Goal: Find specific page/section: Find specific page/section

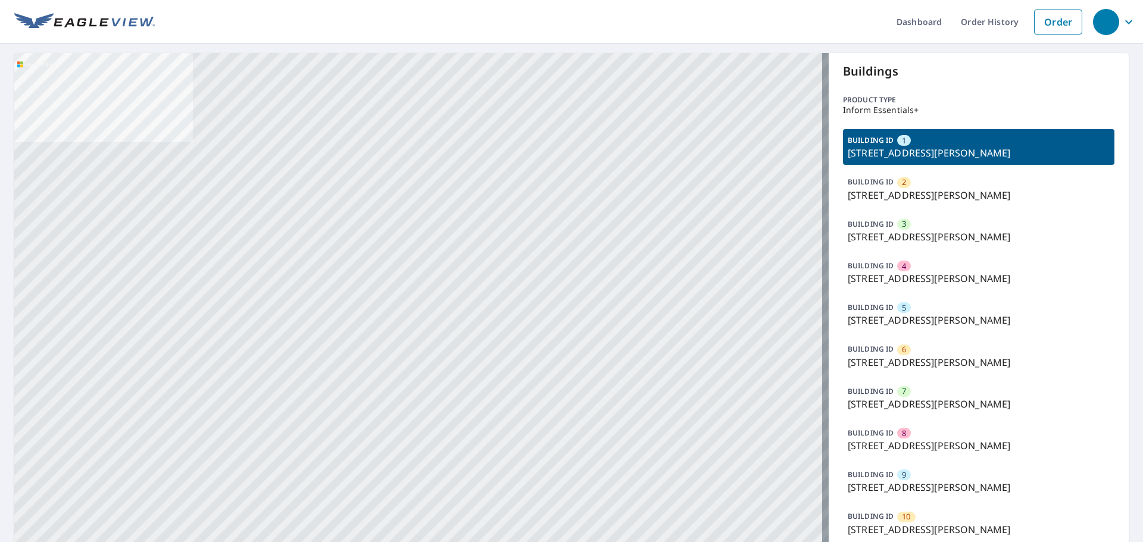
click at [901, 148] on p "[STREET_ADDRESS][PERSON_NAME]" at bounding box center [979, 153] width 262 height 14
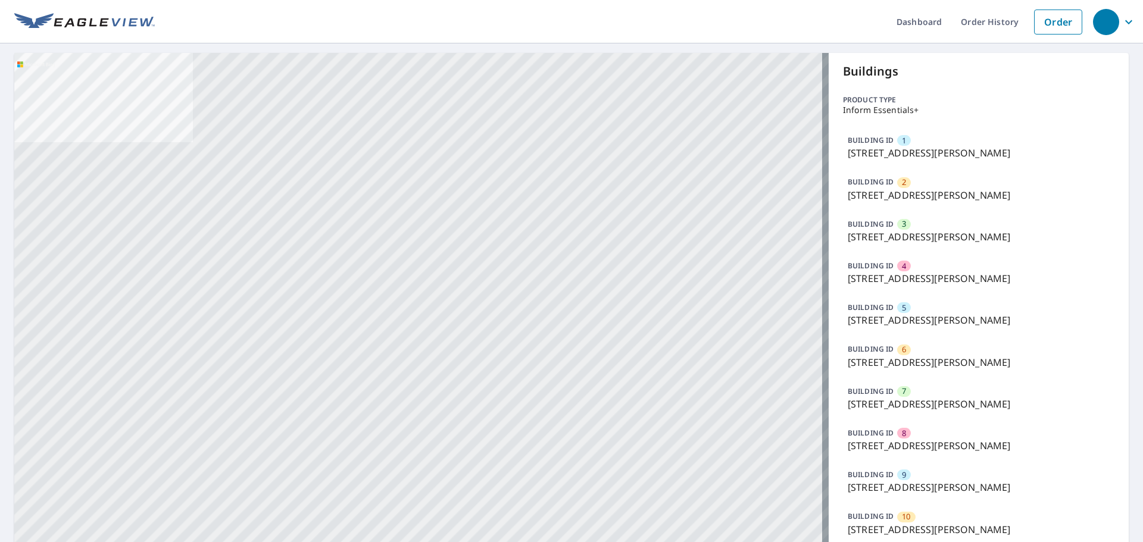
click at [902, 193] on p "[STREET_ADDRESS][PERSON_NAME]" at bounding box center [979, 195] width 262 height 14
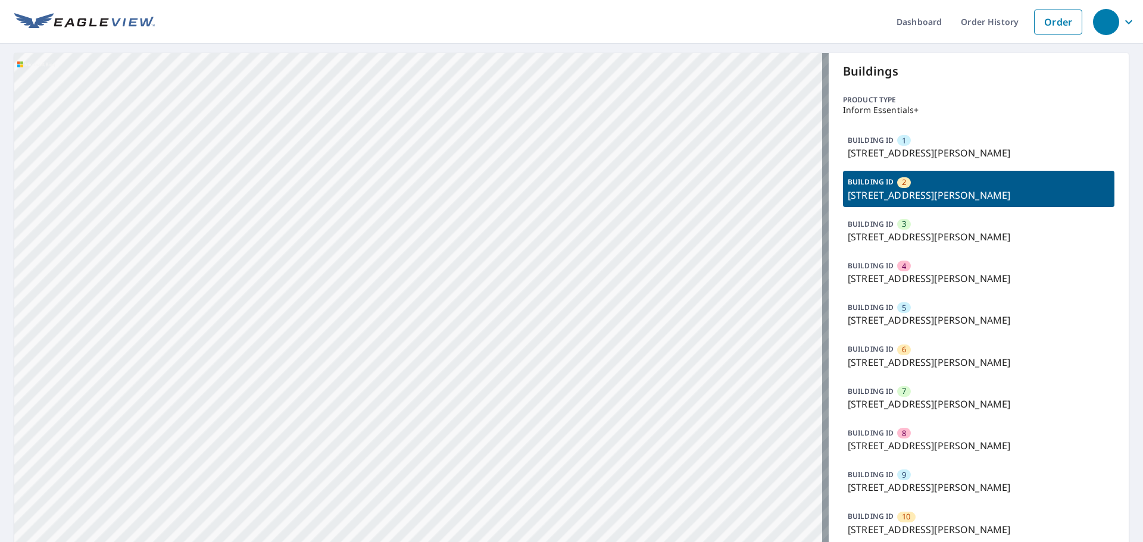
click at [899, 233] on p "[STREET_ADDRESS][PERSON_NAME]" at bounding box center [979, 237] width 262 height 14
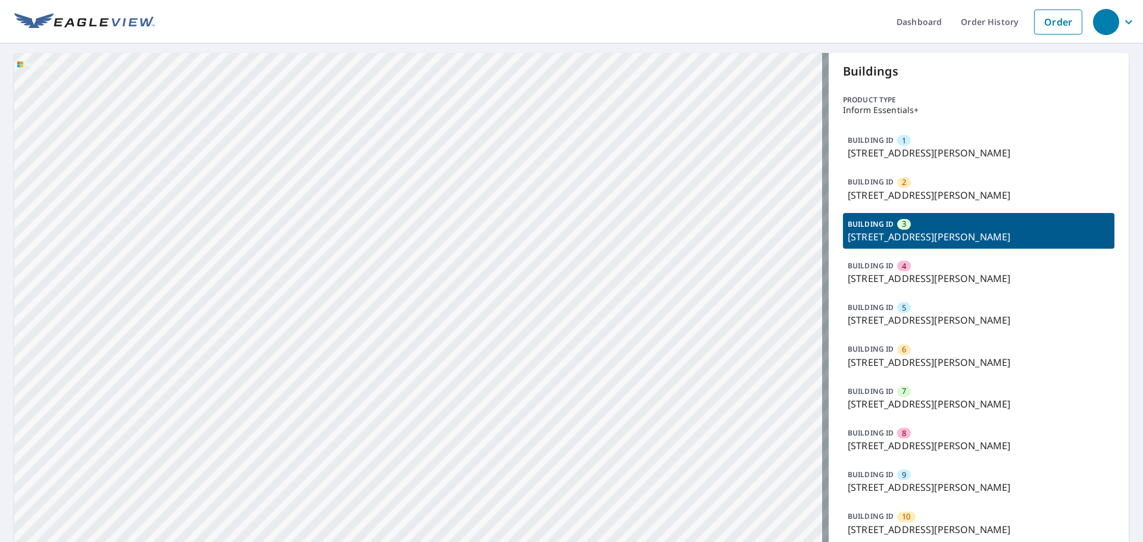
click at [881, 277] on p "[STREET_ADDRESS][PERSON_NAME]" at bounding box center [979, 278] width 262 height 14
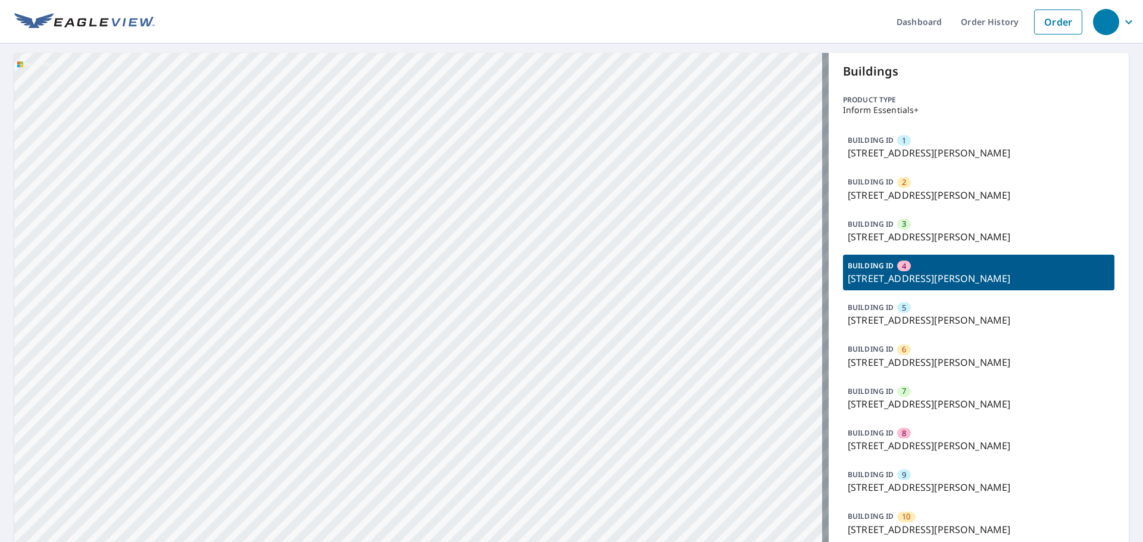
click at [872, 318] on p "[STREET_ADDRESS][PERSON_NAME]" at bounding box center [979, 320] width 262 height 14
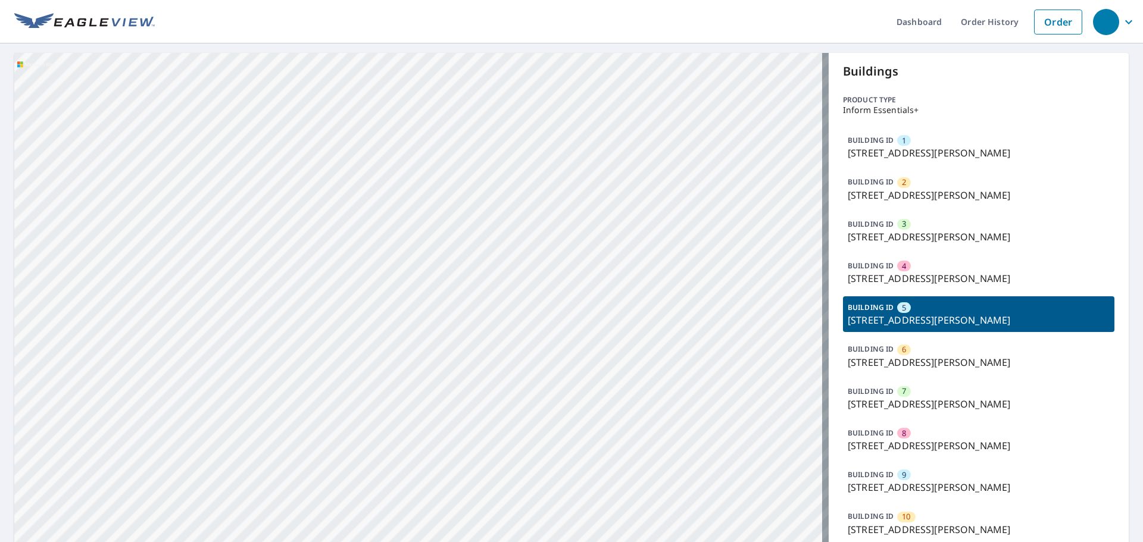
click at [875, 365] on p "[STREET_ADDRESS][PERSON_NAME]" at bounding box center [979, 362] width 262 height 14
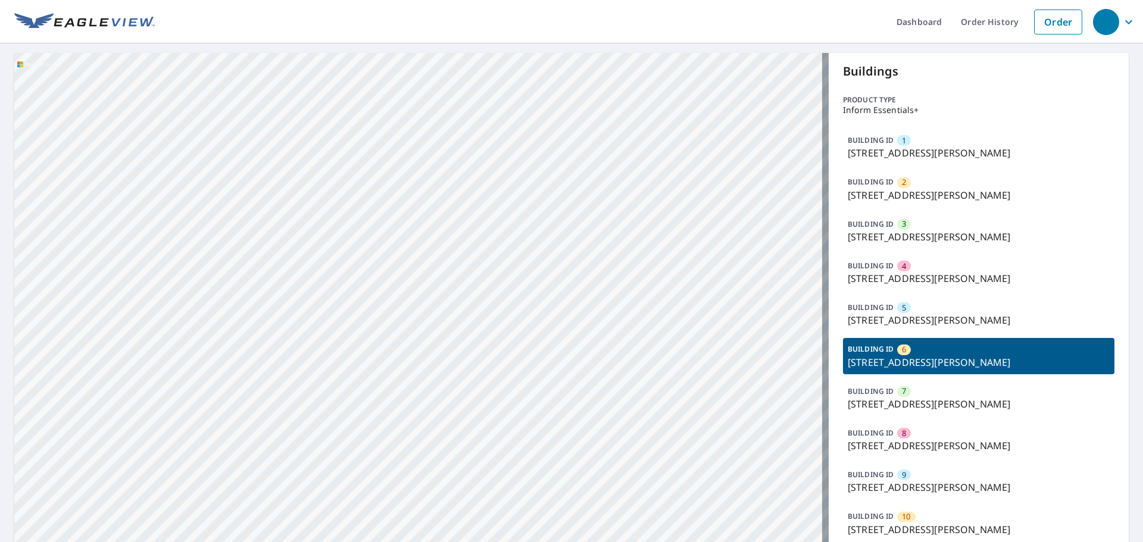
click at [873, 403] on p "[STREET_ADDRESS][PERSON_NAME]" at bounding box center [979, 404] width 262 height 14
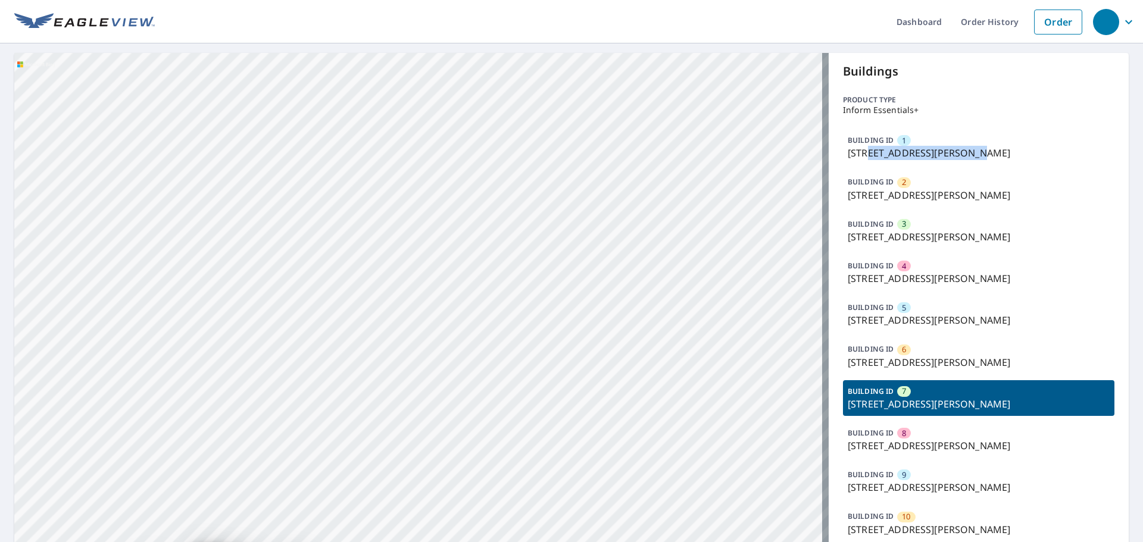
drag, startPoint x: 863, startPoint y: 155, endPoint x: 952, endPoint y: 154, distance: 89.9
click at [952, 154] on p "[STREET_ADDRESS][PERSON_NAME]" at bounding box center [979, 153] width 262 height 14
copy p "[PERSON_NAME], [GEOGRAPHIC_DATA], [GEOGRAPHIC_DATA]"
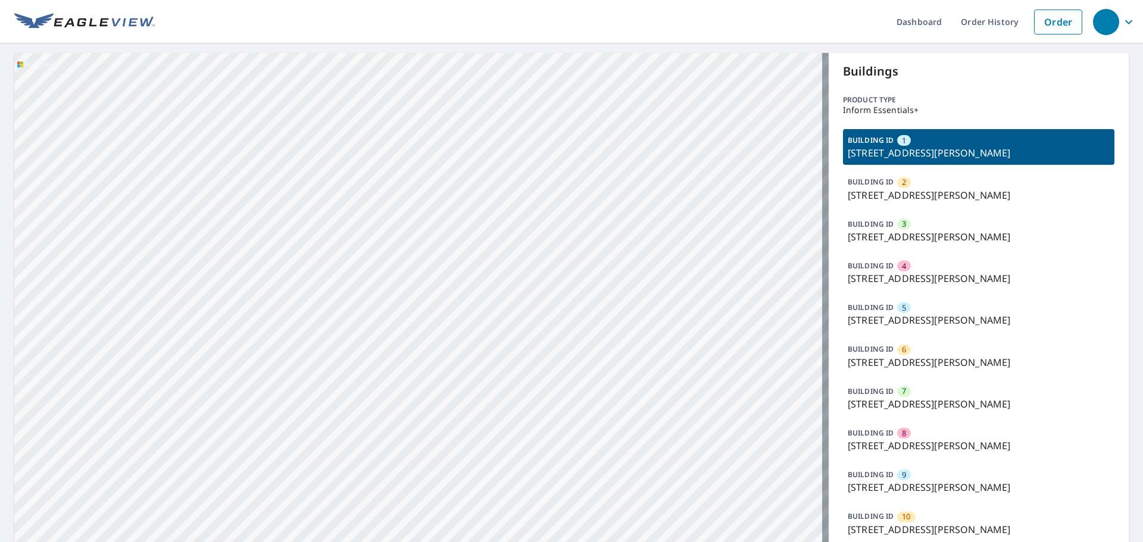
click at [868, 154] on p "[STREET_ADDRESS][PERSON_NAME]" at bounding box center [979, 153] width 262 height 14
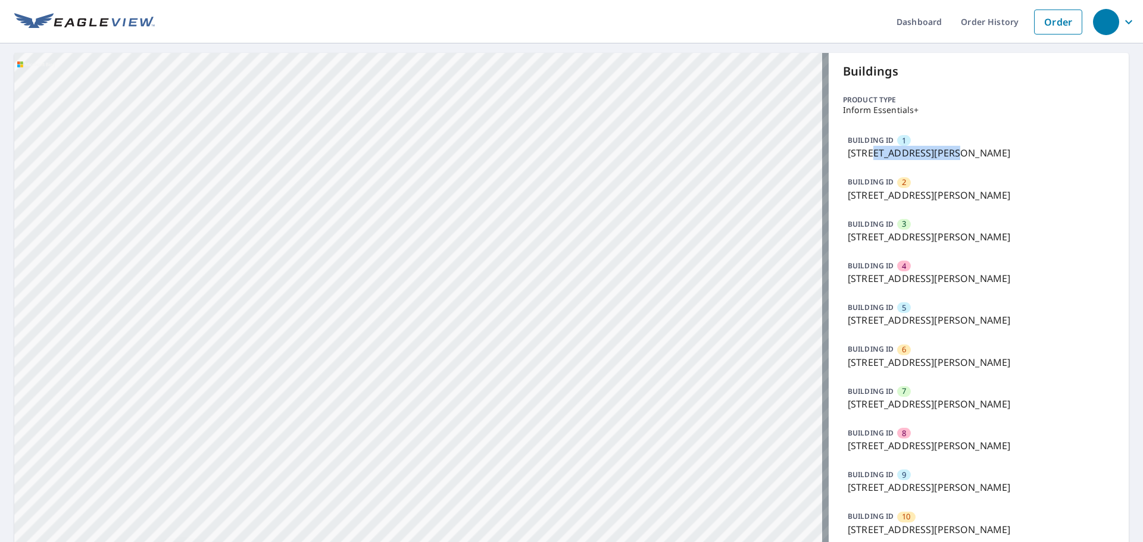
drag, startPoint x: 866, startPoint y: 154, endPoint x: 934, endPoint y: 151, distance: 68.5
click at [934, 151] on p "[STREET_ADDRESS][PERSON_NAME]" at bounding box center [979, 153] width 262 height 14
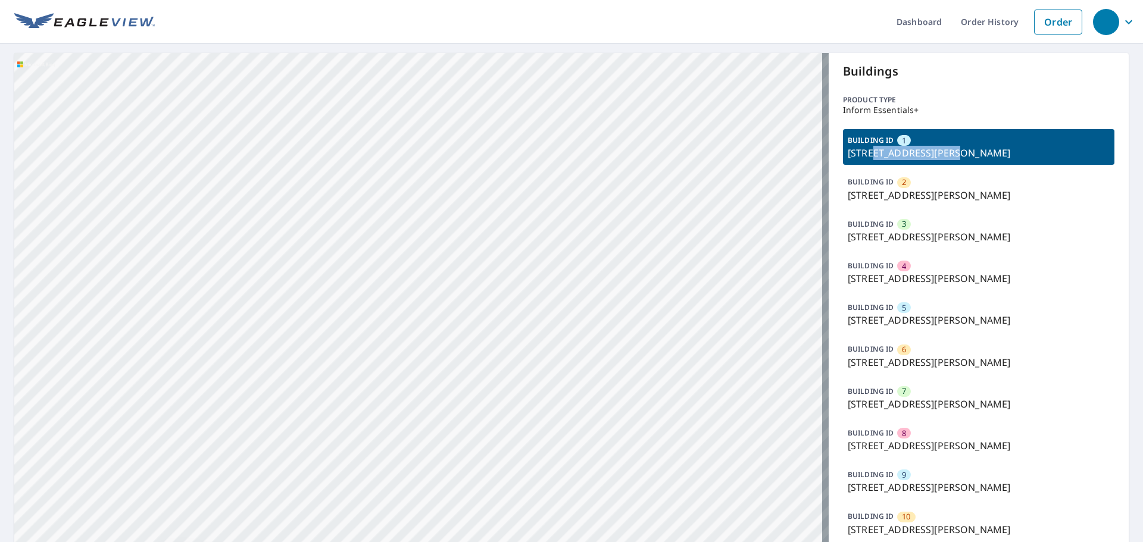
copy p "[PERSON_NAME], [PERSON_NAME]"
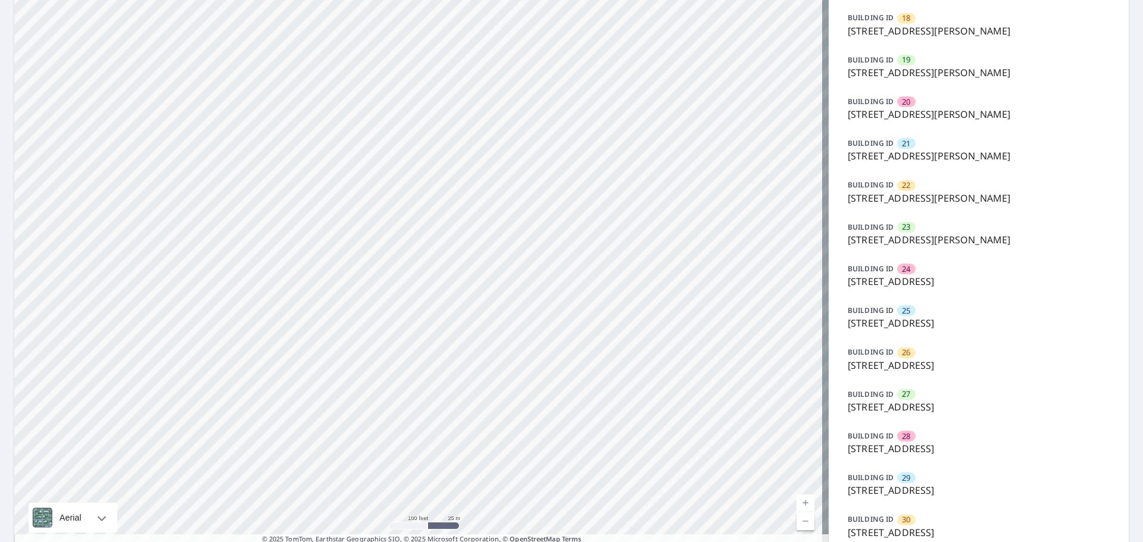
scroll to position [885, 0]
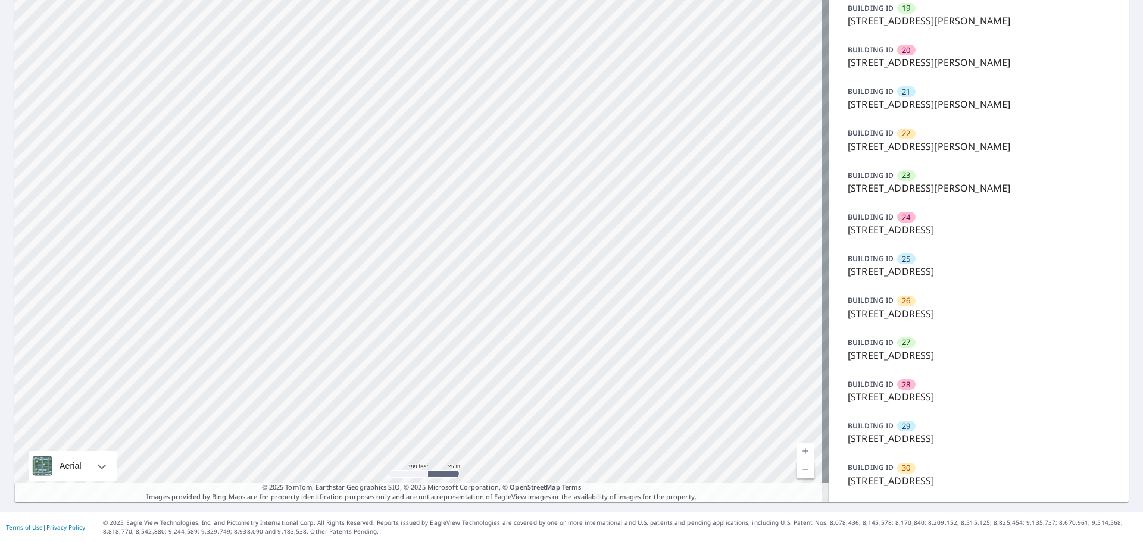
click at [885, 352] on p "[STREET_ADDRESS]" at bounding box center [979, 355] width 262 height 14
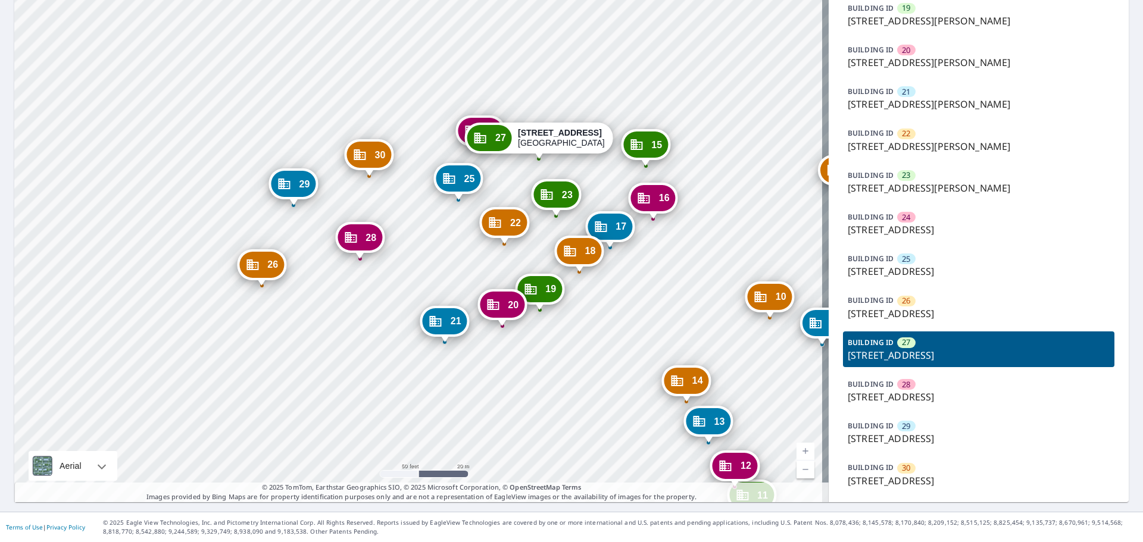
drag, startPoint x: 472, startPoint y: 139, endPoint x: 535, endPoint y: 502, distance: 369.2
click at [535, 509] on div "Dashboard Order History Order 1 [STREET_ADDRESS][PERSON_NAME] 2 [STREET_ADDRESS…" at bounding box center [571, 271] width 1143 height 542
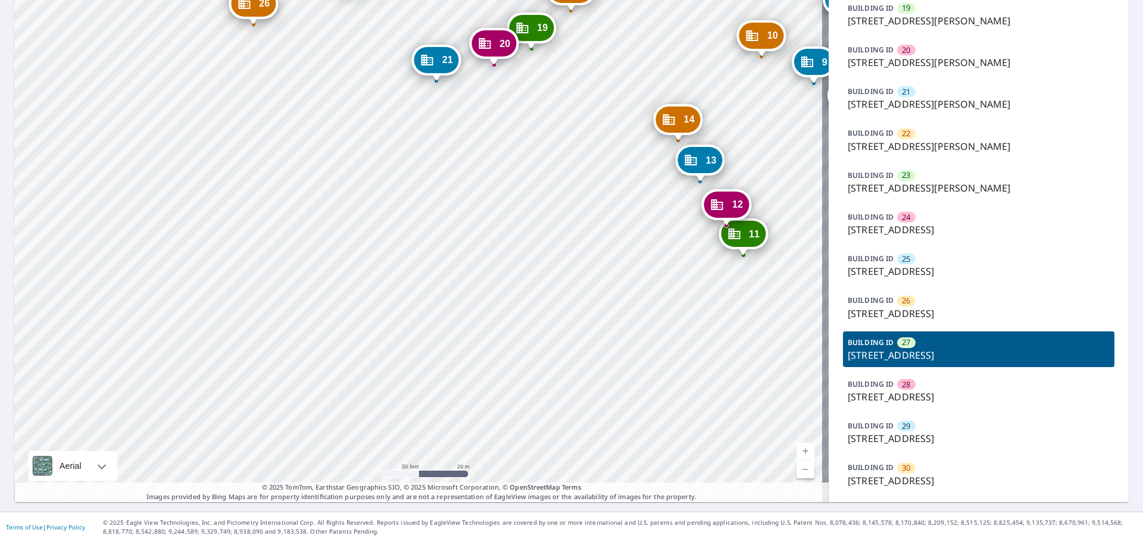
drag, startPoint x: 528, startPoint y: 558, endPoint x: 530, endPoint y: 570, distance: 12.7
click at [530, 542] on html "Dashboard Order History Order 1 [STREET_ADDRESS][PERSON_NAME] 2 [STREET_ADDRESS…" at bounding box center [571, 271] width 1143 height 542
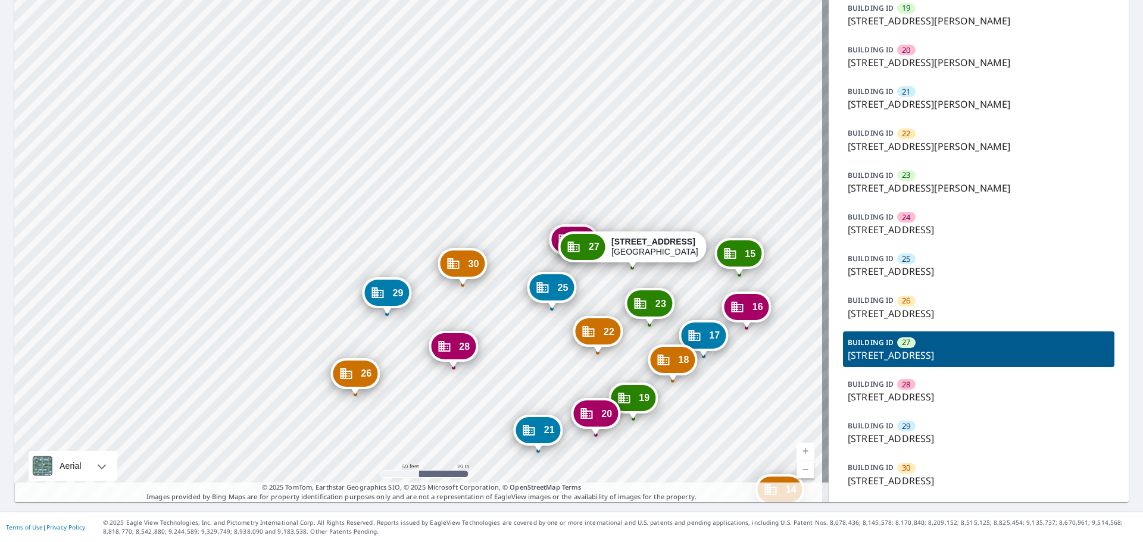
drag, startPoint x: 624, startPoint y: 120, endPoint x: 670, endPoint y: 504, distance: 386.7
click at [670, 504] on div "Dashboard Order History Order 1 [STREET_ADDRESS][PERSON_NAME] 2 [STREET_ADDRESS…" at bounding box center [571, 271] width 1143 height 542
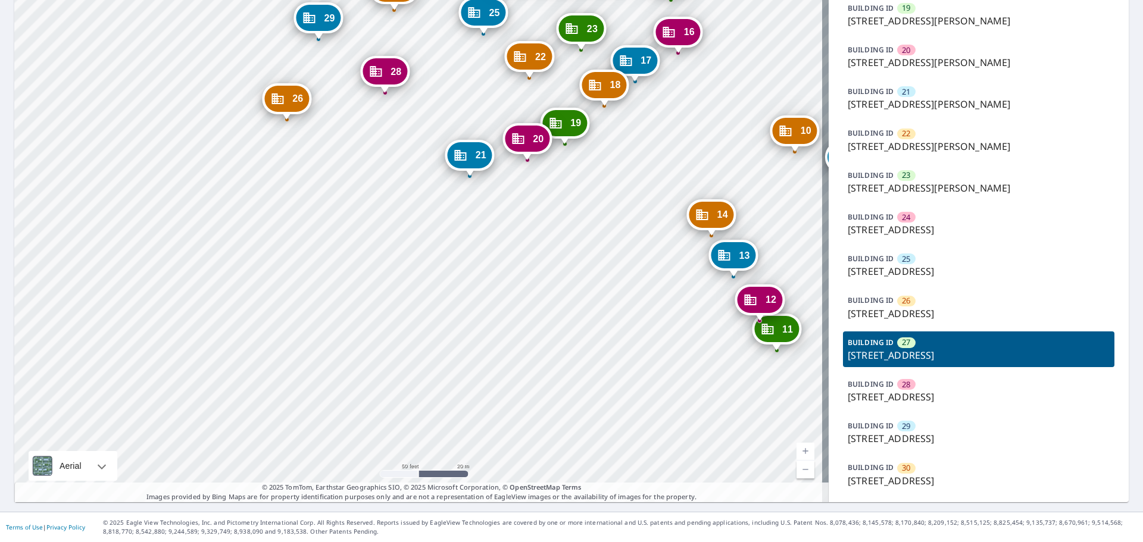
drag, startPoint x: 599, startPoint y: 195, endPoint x: 612, endPoint y: 363, distance: 169.0
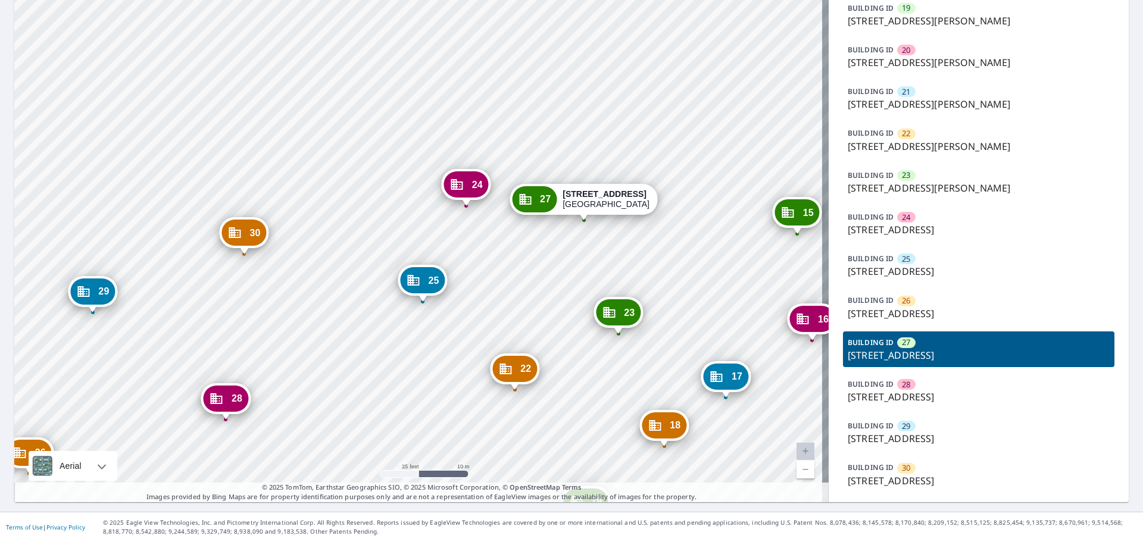
drag, startPoint x: 844, startPoint y: 355, endPoint x: 998, endPoint y: 355, distance: 154.2
click at [998, 355] on p "[STREET_ADDRESS]" at bounding box center [979, 355] width 262 height 14
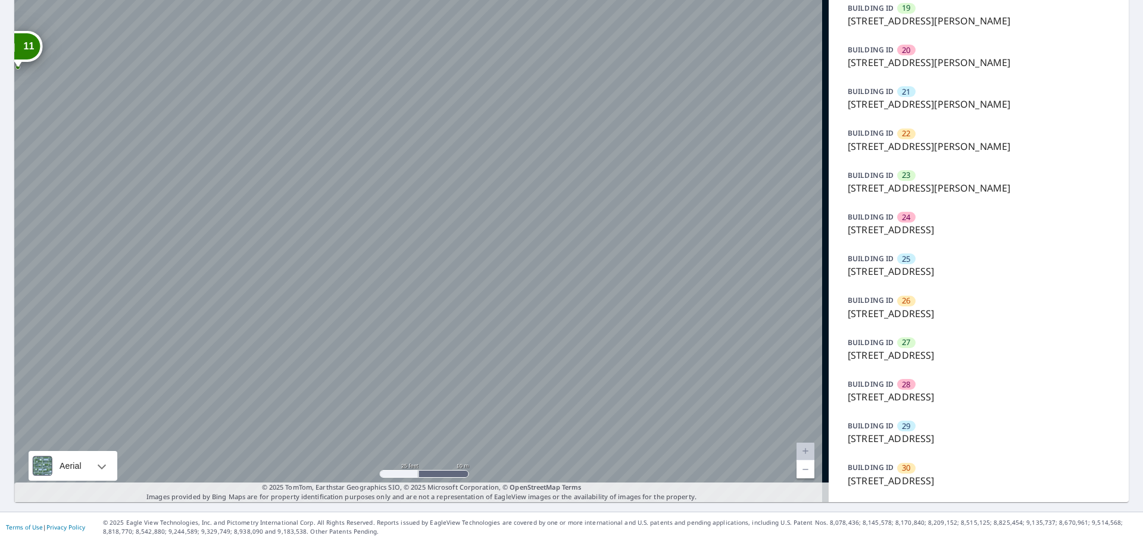
copy p "[STREET_ADDRESS]"
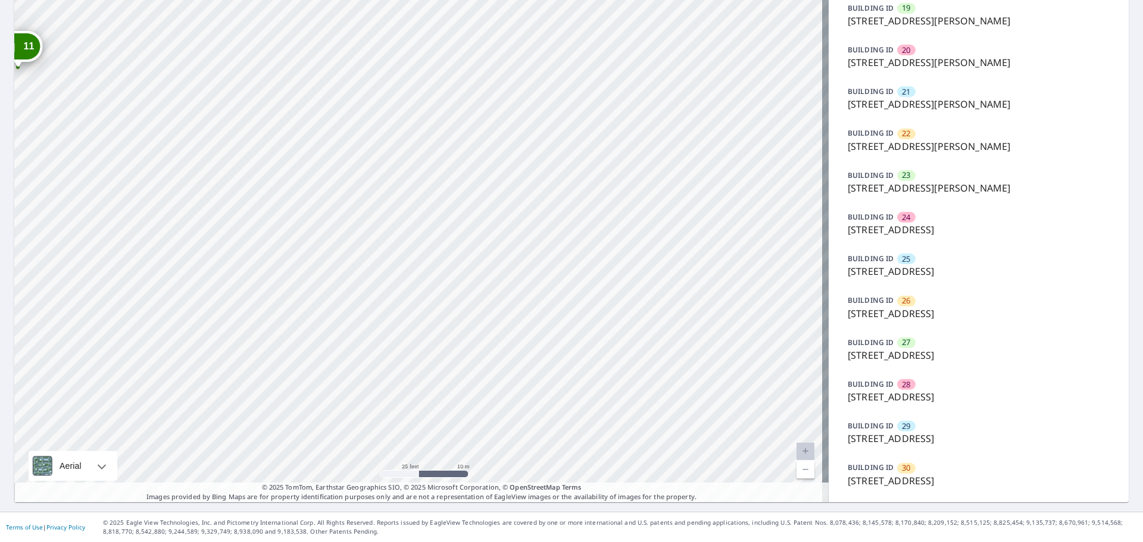
drag, startPoint x: 841, startPoint y: 190, endPoint x: 995, endPoint y: 199, distance: 153.8
click at [995, 199] on div "BUILDING ID [GEOGRAPHIC_DATA][STREET_ADDRESS][PERSON_NAME]" at bounding box center [978, 182] width 271 height 36
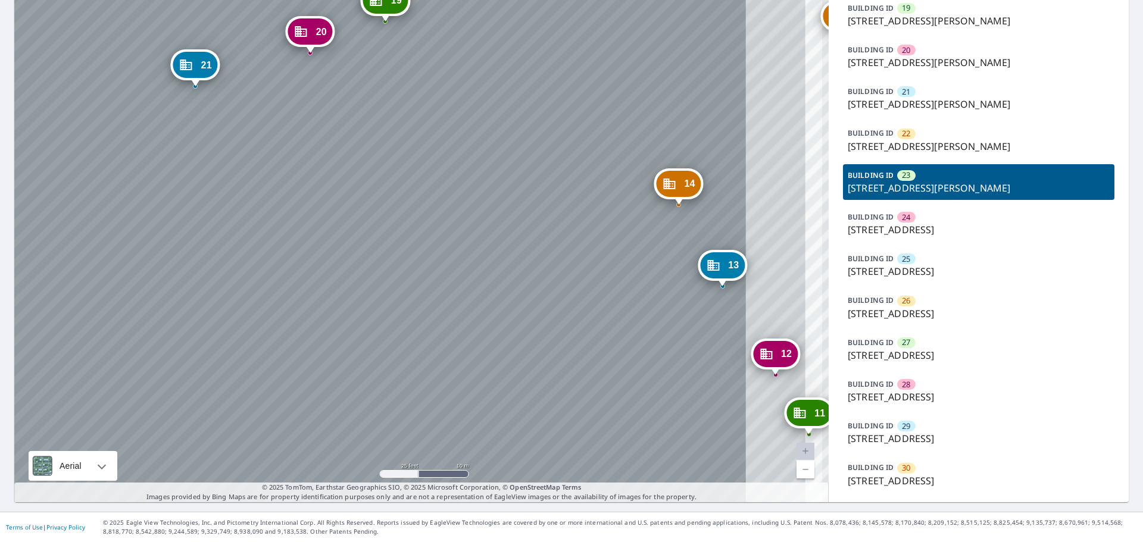
copy p "[STREET_ADDRESS][PERSON_NAME]"
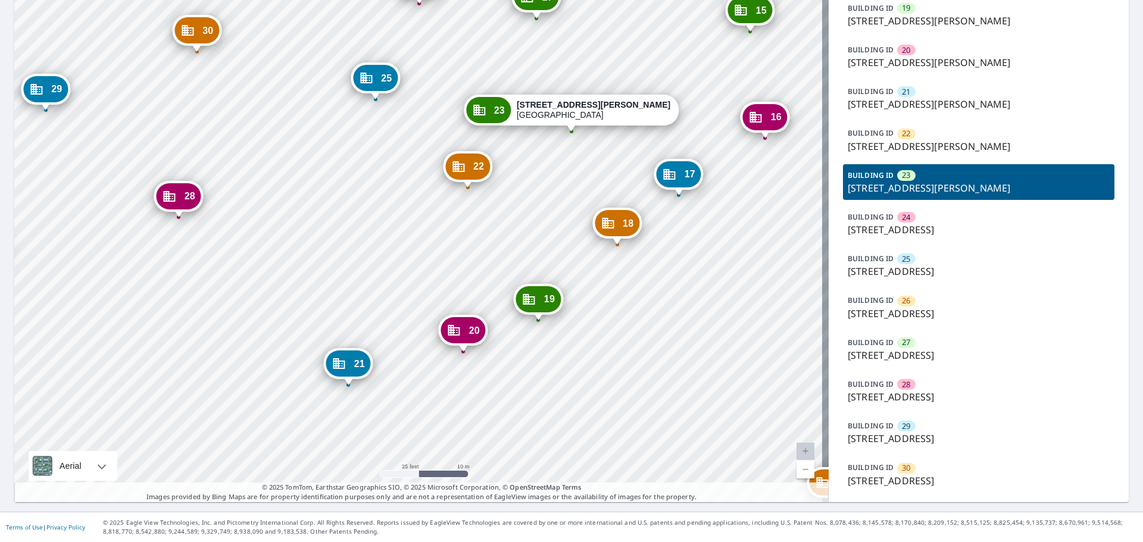
drag, startPoint x: 385, startPoint y: 151, endPoint x: 544, endPoint y: 560, distance: 438.4
click at [544, 542] on html "Dashboard Order History Order 1 [STREET_ADDRESS][PERSON_NAME] 2 [STREET_ADDRESS…" at bounding box center [571, 271] width 1143 height 542
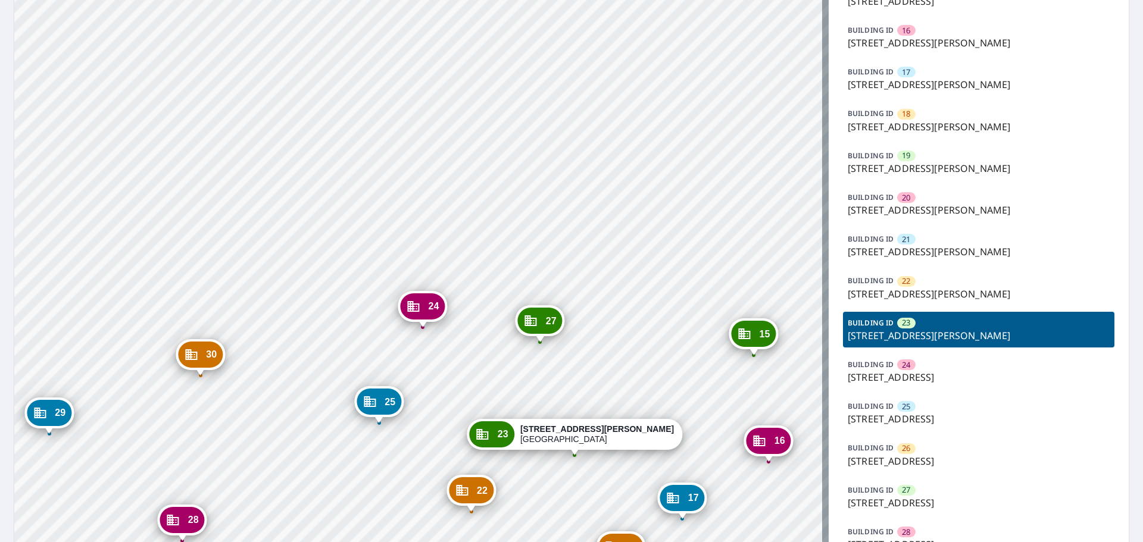
scroll to position [707, 0]
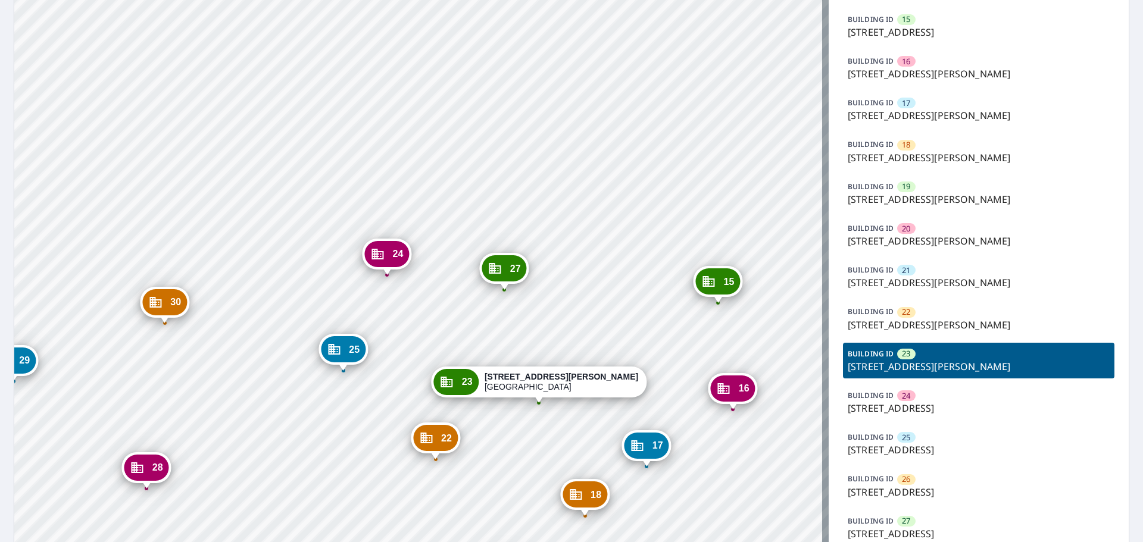
drag, startPoint x: 495, startPoint y: 154, endPoint x: 488, endPoint y: 137, distance: 18.1
click at [488, 137] on div "1 [STREET_ADDRESS][PERSON_NAME] 2 [STREET_ADDRESS][PERSON_NAME] 3 [STREET_ADDRE…" at bounding box center [421, 13] width 814 height 1335
click at [848, 370] on p "[STREET_ADDRESS][PERSON_NAME]" at bounding box center [979, 367] width 262 height 14
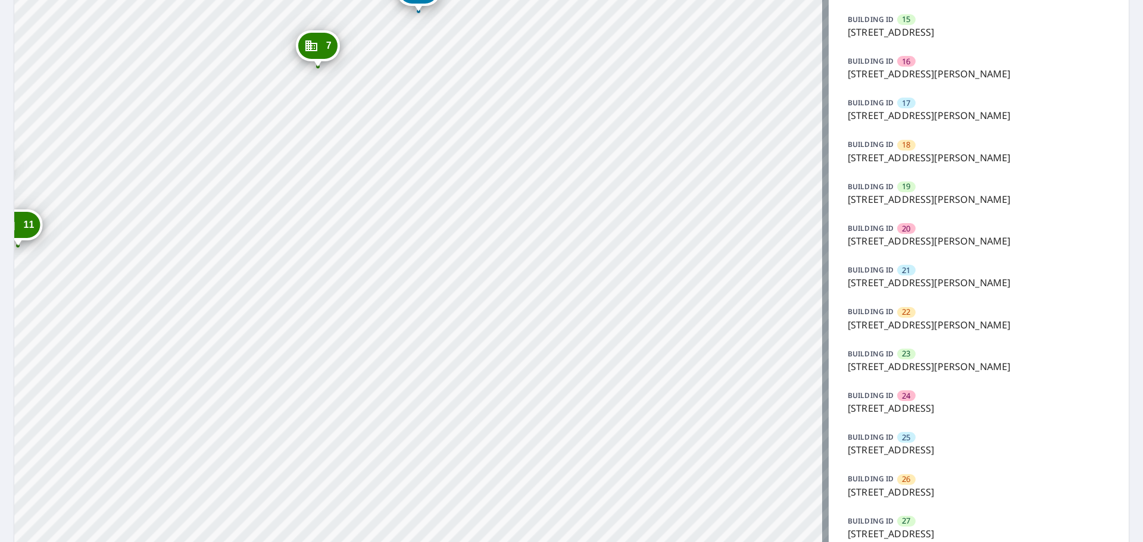
drag, startPoint x: 842, startPoint y: 366, endPoint x: 998, endPoint y: 366, distance: 156.0
click at [998, 366] on p "[STREET_ADDRESS][PERSON_NAME]" at bounding box center [979, 367] width 262 height 14
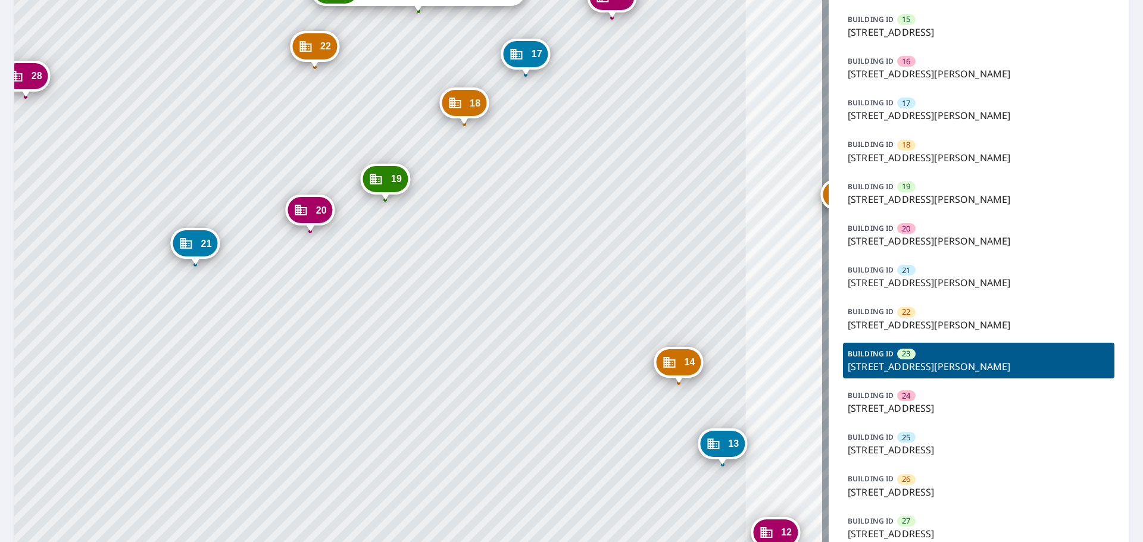
copy p "[STREET_ADDRESS][PERSON_NAME]"
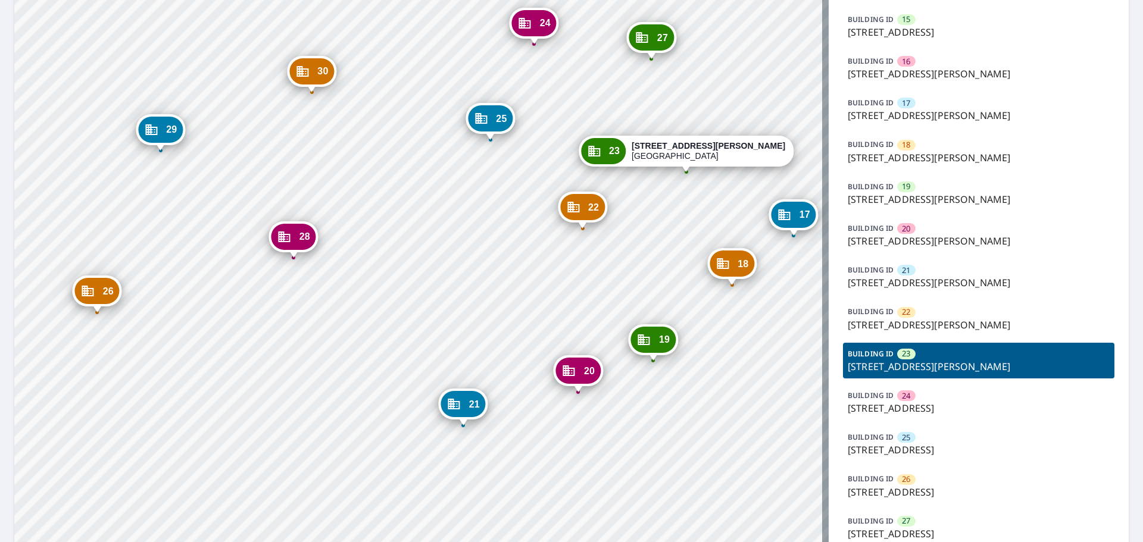
scroll to position [766, 0]
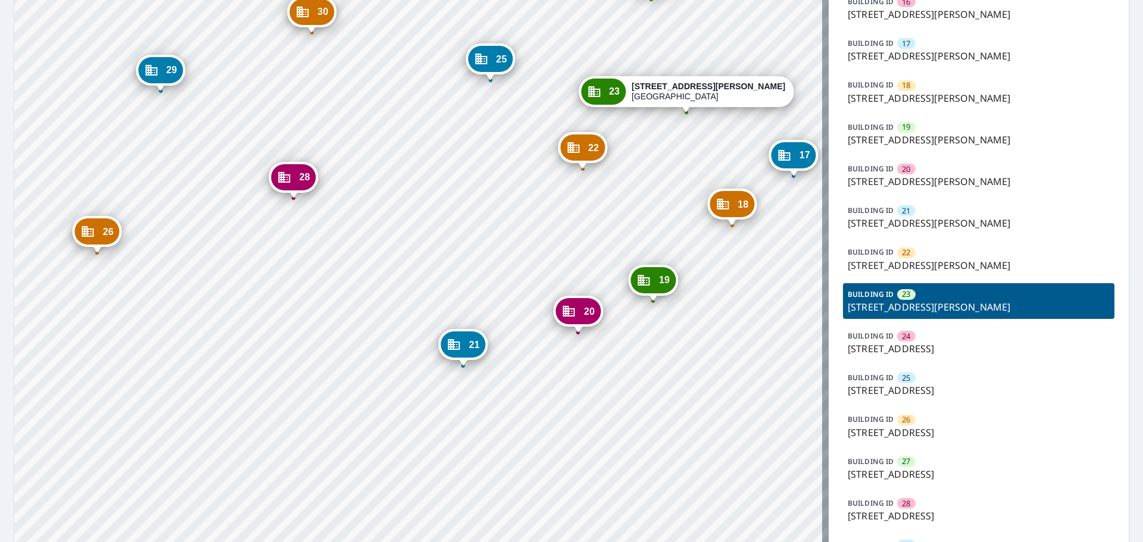
drag, startPoint x: 841, startPoint y: 474, endPoint x: 1012, endPoint y: 469, distance: 170.9
click at [1012, 469] on p "[STREET_ADDRESS]" at bounding box center [979, 474] width 262 height 14
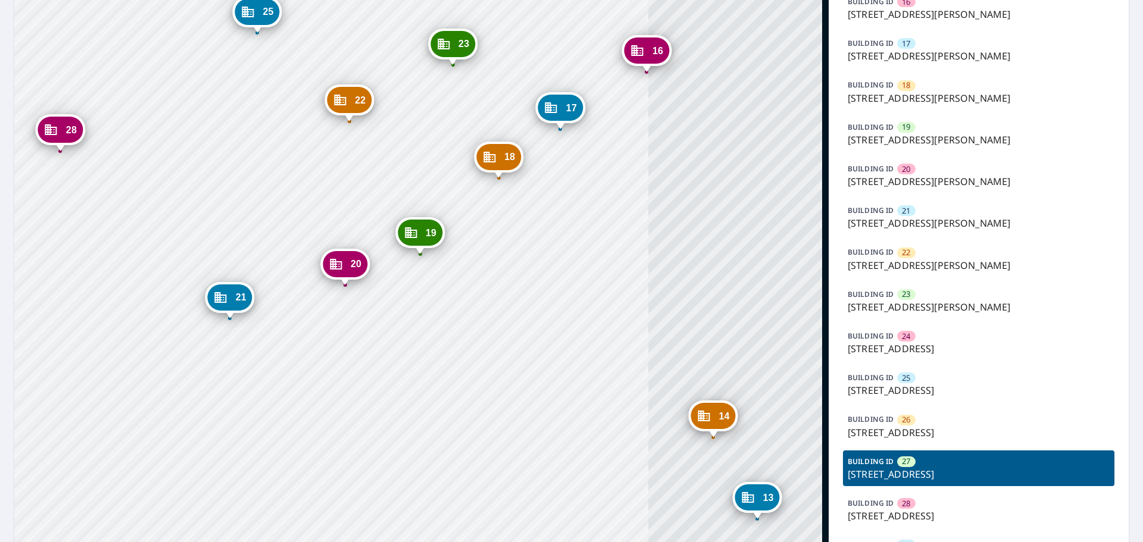
copy p "[STREET_ADDRESS]"
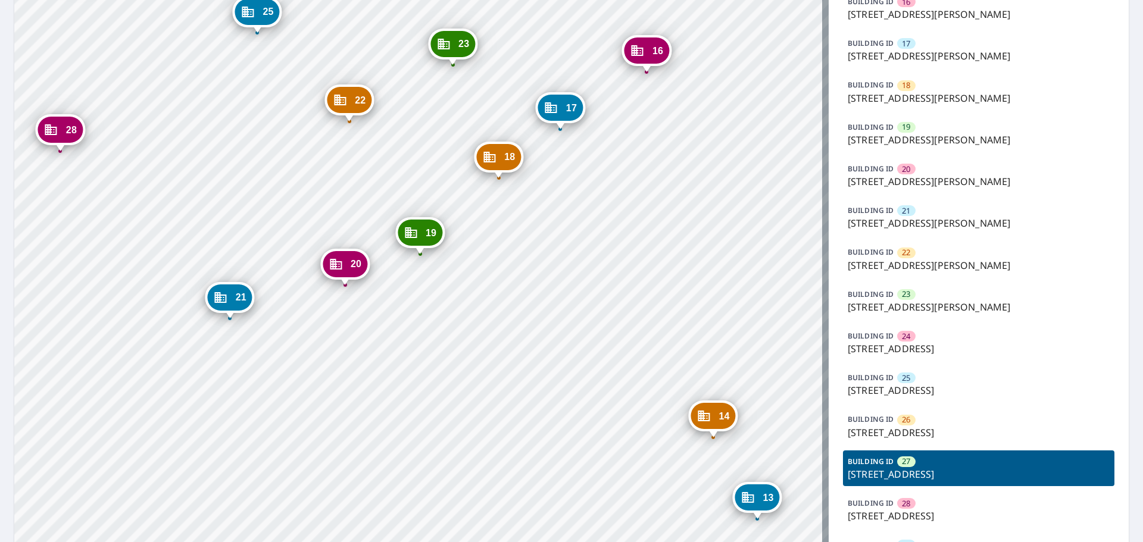
click at [991, 471] on p "[STREET_ADDRESS]" at bounding box center [979, 474] width 262 height 14
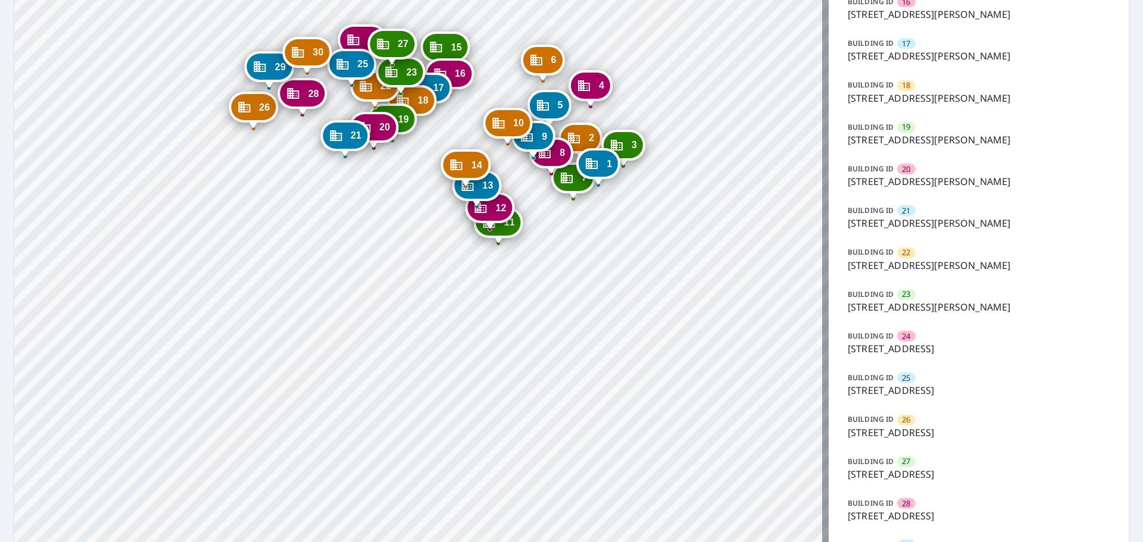
drag, startPoint x: 658, startPoint y: 265, endPoint x: 689, endPoint y: 344, distance: 85.2
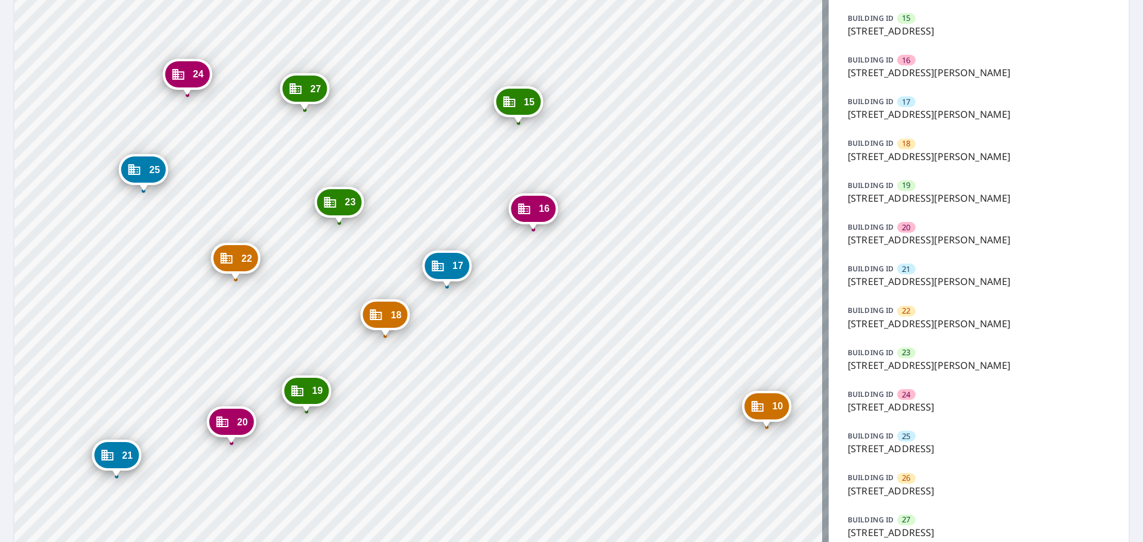
scroll to position [647, 0]
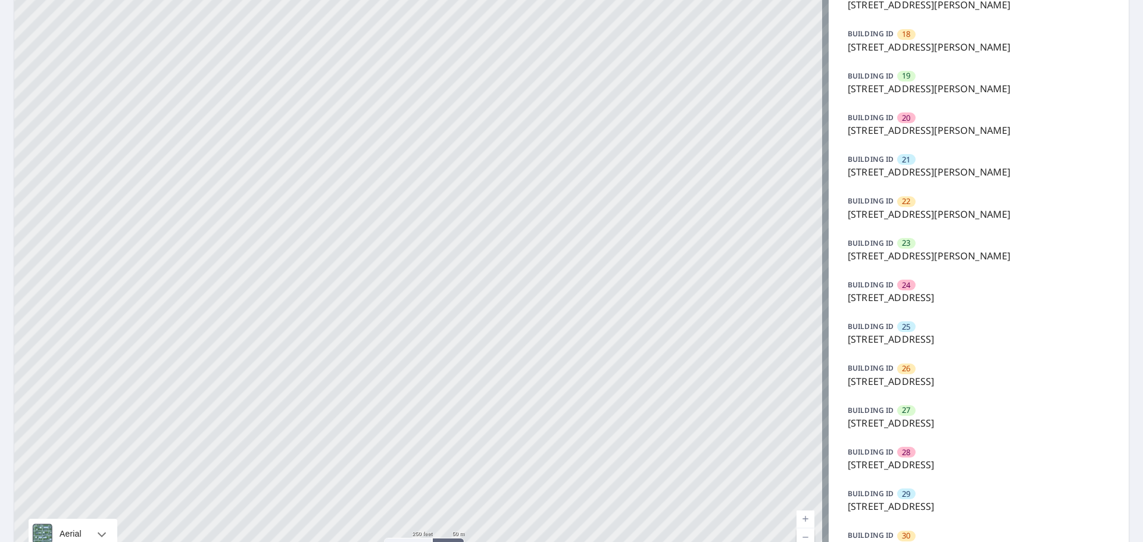
scroll to position [833, 0]
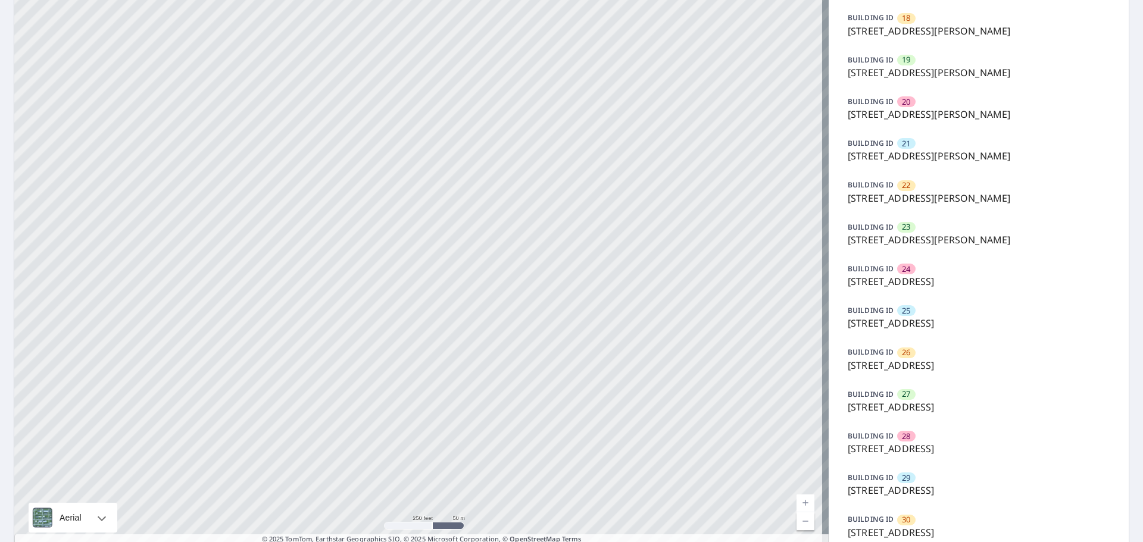
click at [936, 223] on div "BUILDING ID [GEOGRAPHIC_DATA][STREET_ADDRESS][PERSON_NAME]" at bounding box center [978, 234] width 271 height 36
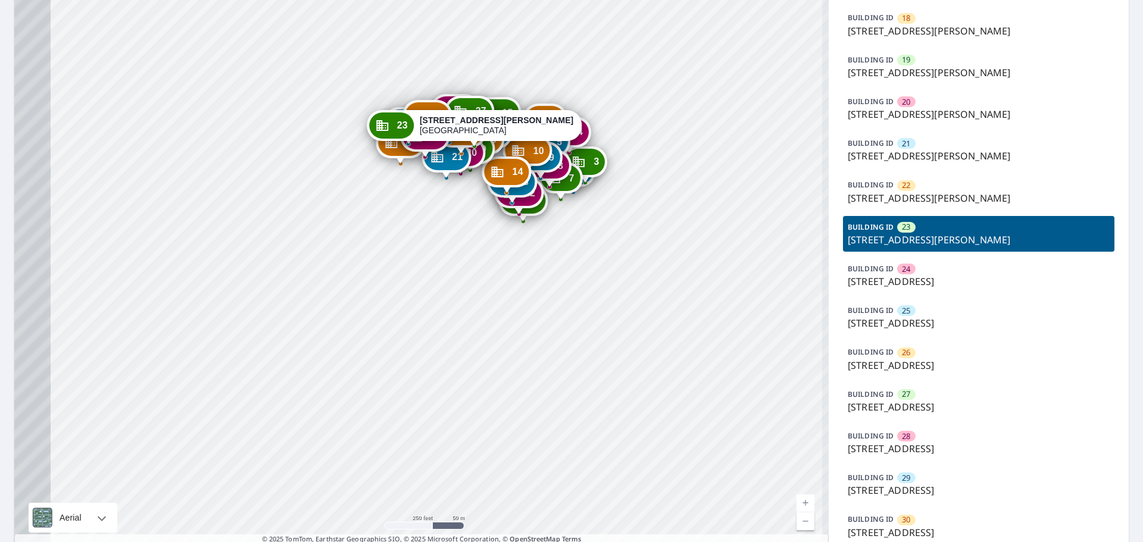
drag, startPoint x: 516, startPoint y: 168, endPoint x: 579, endPoint y: 479, distance: 317.1
